Goal: Information Seeking & Learning: Learn about a topic

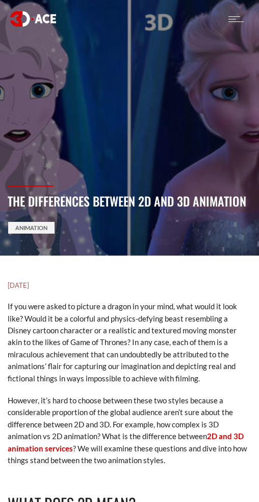
click at [74, 113] on section "The Differences Between 2D And 3D Animation Animation" at bounding box center [129, 127] width 259 height 255
click at [70, 318] on p "If you were asked to picture a dragon in your mind, what would it look like? Wo…" at bounding box center [130, 342] width 244 height 84
click at [45, 232] on link "Animation" at bounding box center [31, 228] width 46 height 12
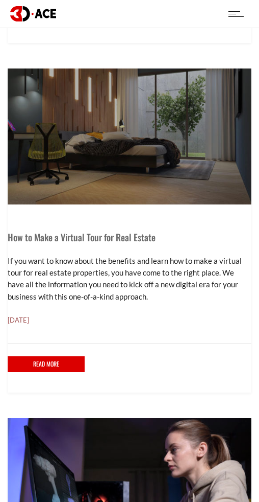
scroll to position [952, 0]
